Goal: Information Seeking & Learning: Learn about a topic

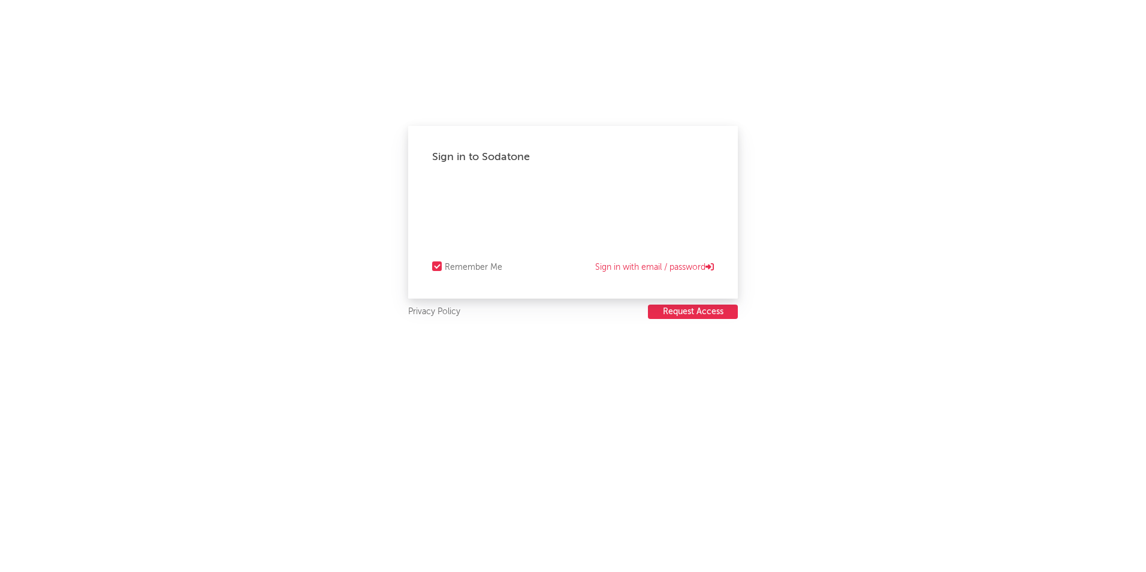
select select "recorded_music"
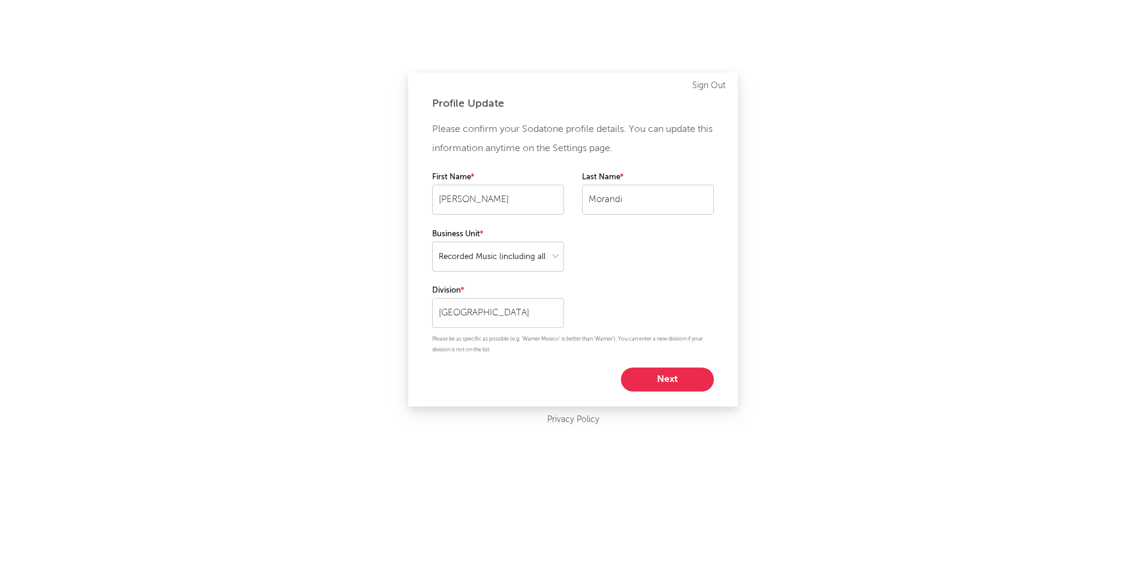
click at [670, 377] on button "Next" at bounding box center [667, 379] width 93 height 24
select select "marketing"
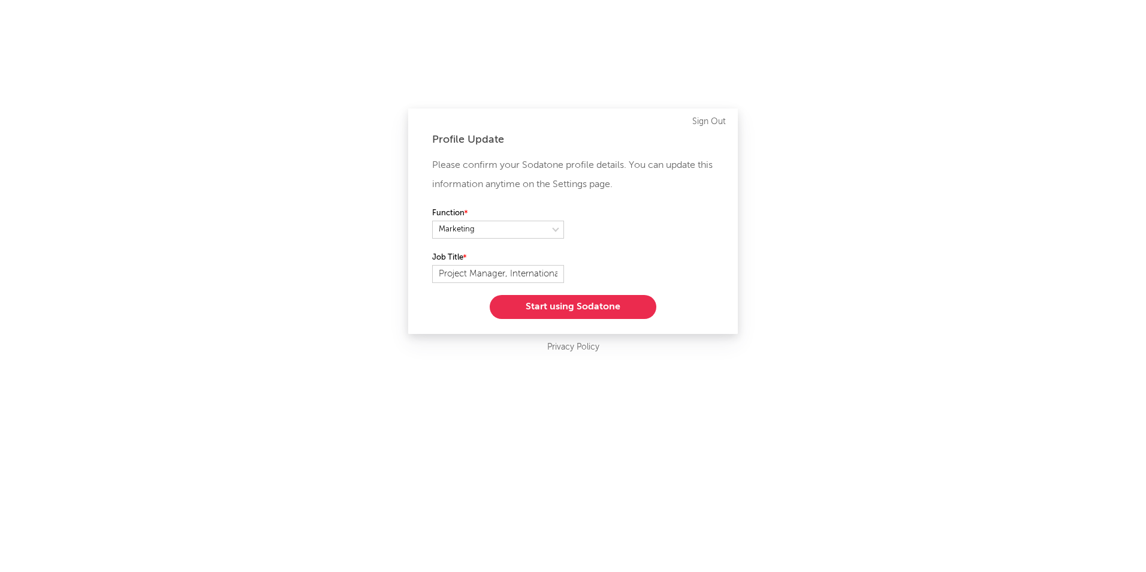
click at [559, 304] on button "Start using Sodatone" at bounding box center [573, 307] width 167 height 24
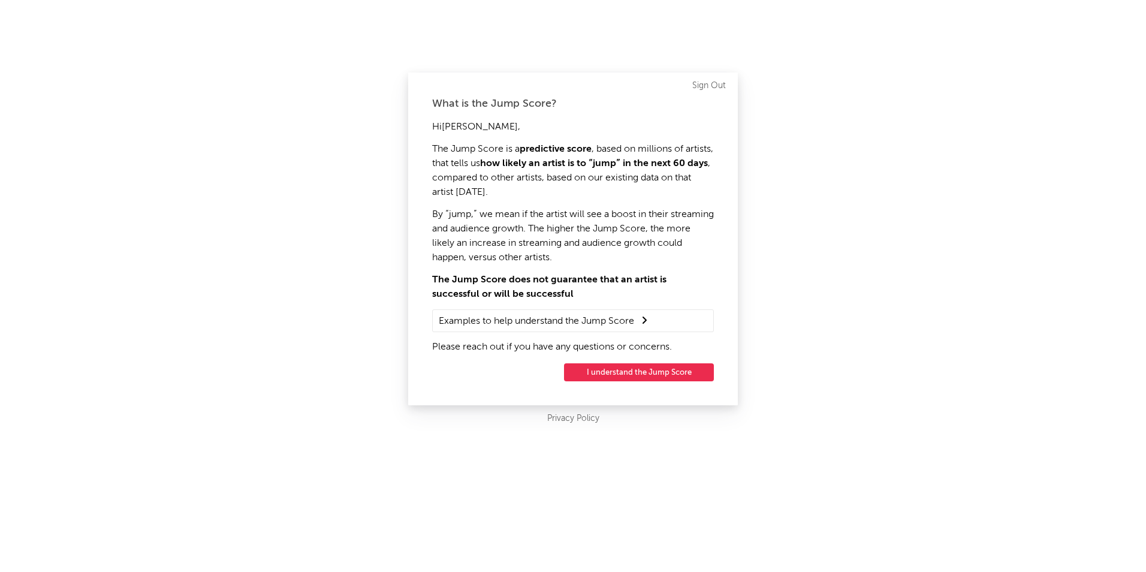
click at [617, 370] on button "I understand the Jump Score" at bounding box center [639, 372] width 150 height 18
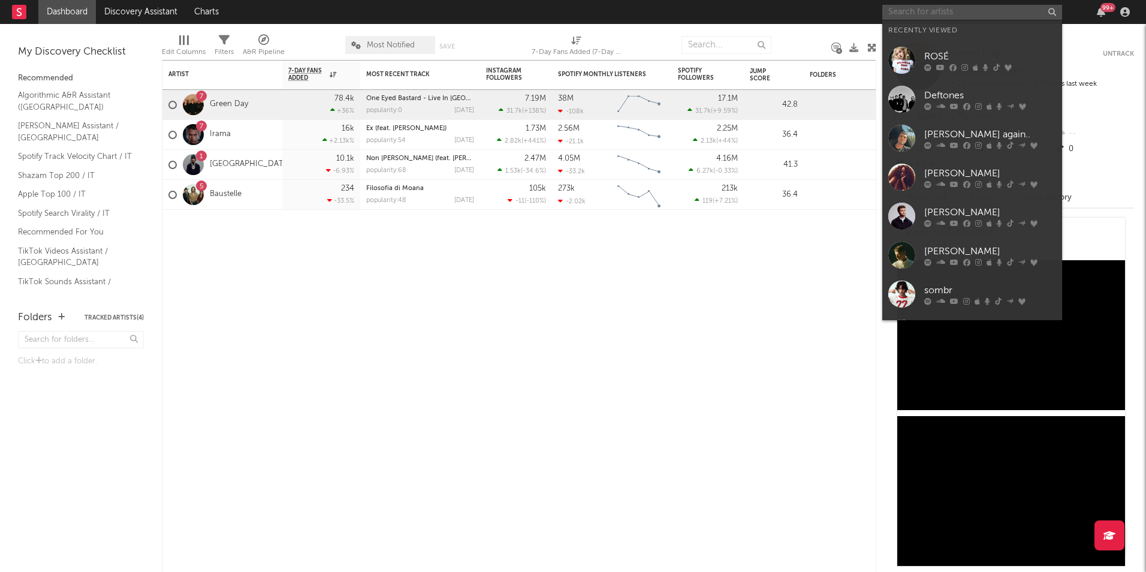
click at [909, 13] on input "text" at bounding box center [972, 12] width 180 height 15
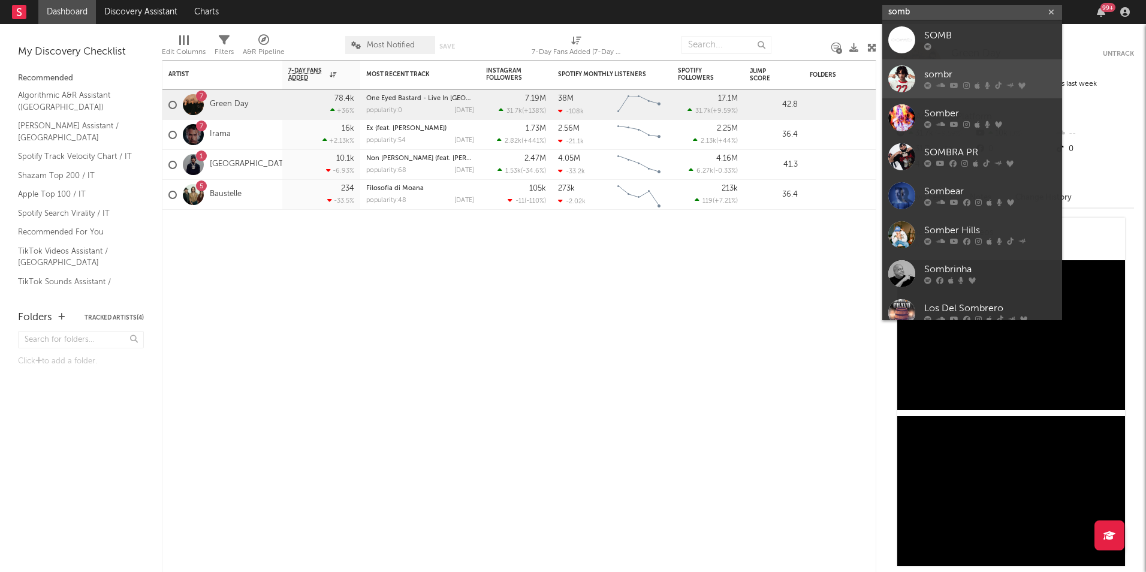
type input "somb"
click at [1020, 72] on div "sombr" at bounding box center [990, 75] width 132 height 14
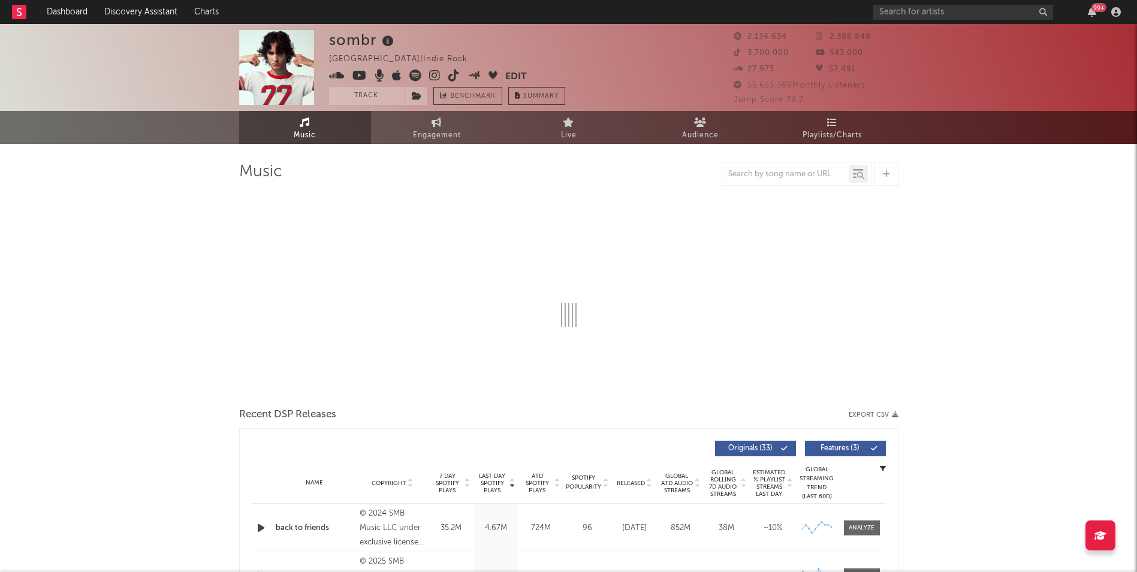
select select "6m"
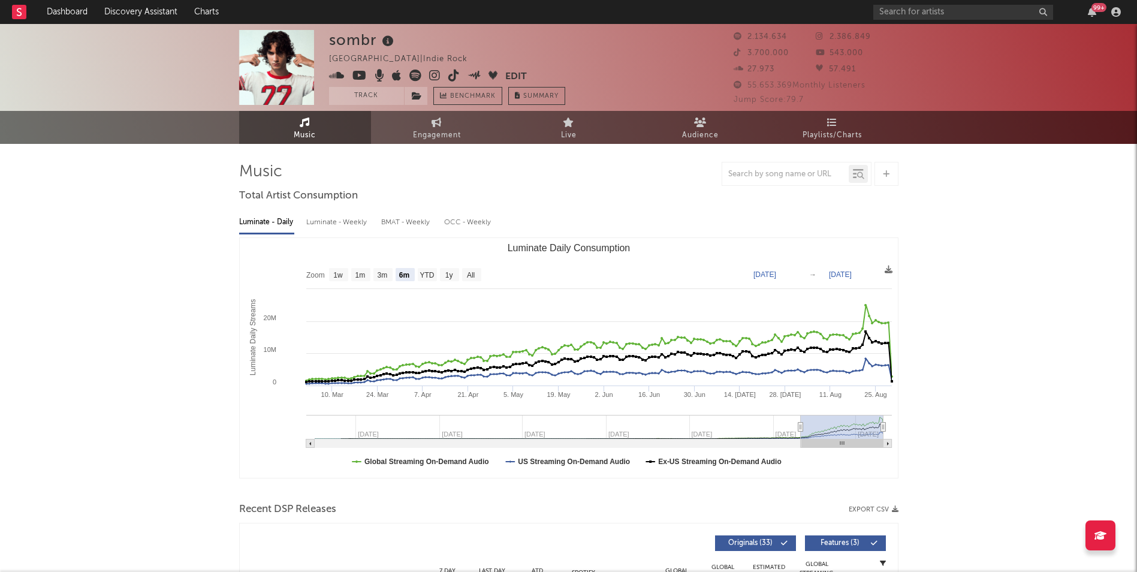
click at [744, 167] on div at bounding box center [785, 174] width 126 height 15
click at [747, 172] on input "text" at bounding box center [785, 175] width 126 height 10
type input "back to friends"
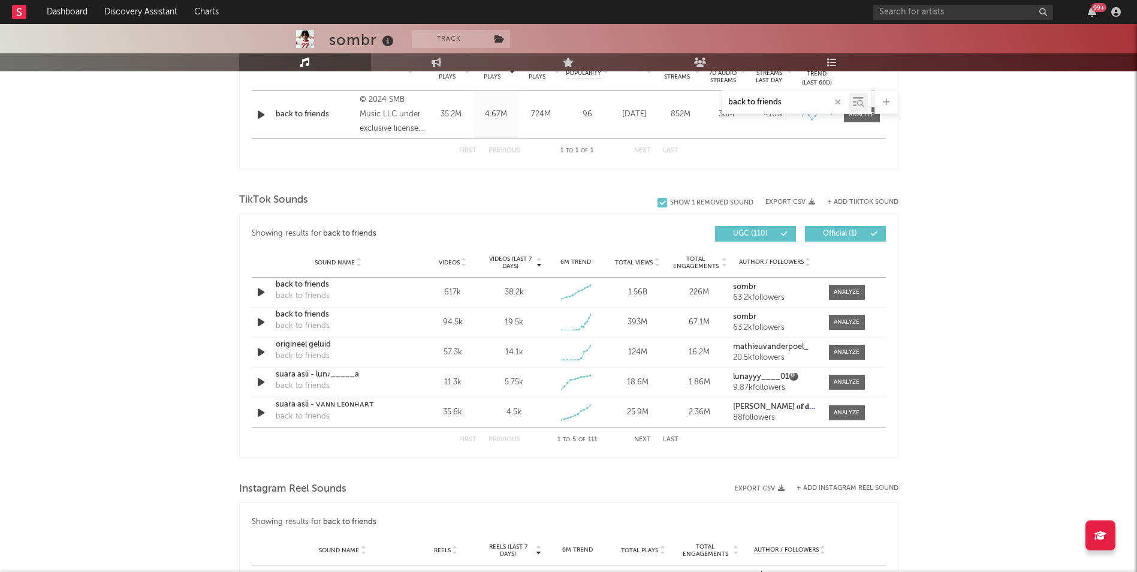
scroll to position [539, 0]
